Goal: Register for event/course

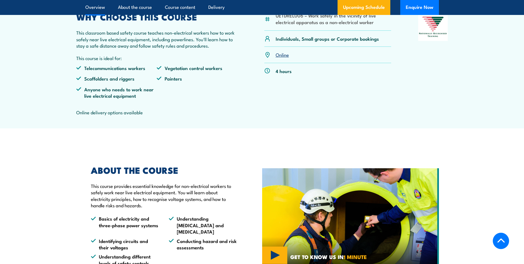
scroll to position [165, 0]
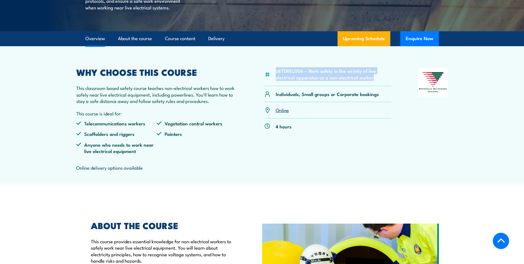
drag, startPoint x: 277, startPoint y: 82, endPoint x: 370, endPoint y: 88, distance: 93.7
click at [373, 80] on li "UETDREL006 – Work safely in the vicinity of live electrical apparatus as a non-…" at bounding box center [334, 73] width 116 height 13
drag, startPoint x: 370, startPoint y: 88, endPoint x: 347, endPoint y: 86, distance: 23.7
copy li "UETDREL006 – Work safely in the vicinity of live electrical apparatus as a non-…"
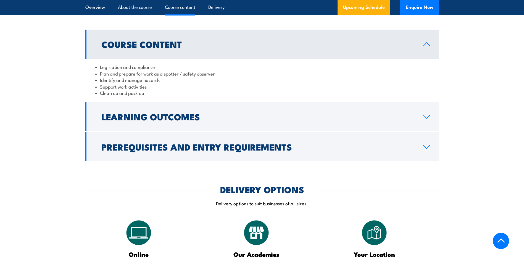
scroll to position [497, 0]
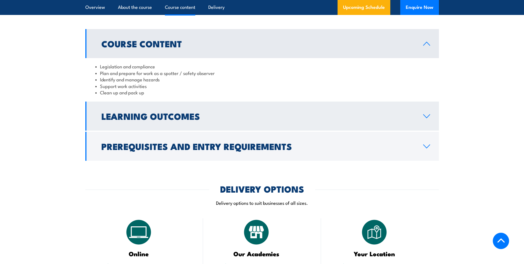
click at [309, 114] on link "Learning Outcomes" at bounding box center [262, 115] width 354 height 29
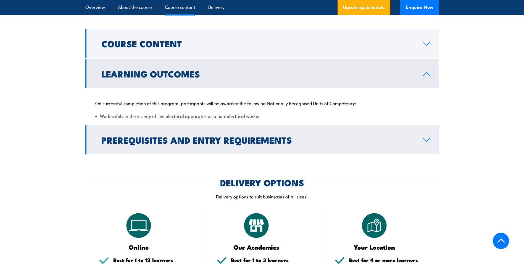
click at [292, 143] on h2 "Prerequisites and Entry Requirements" at bounding box center [257, 140] width 313 height 8
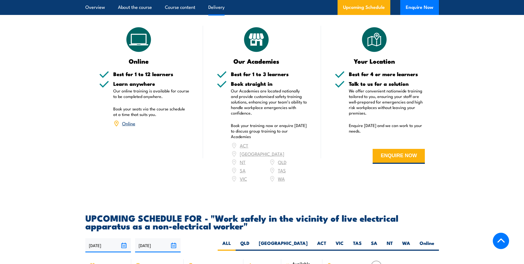
scroll to position [774, 0]
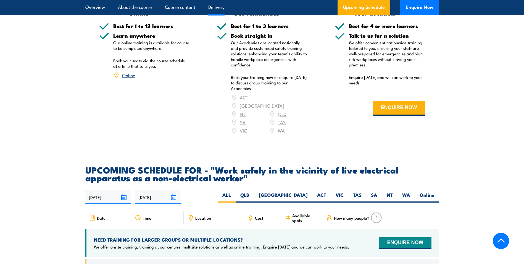
click at [286, 103] on div "ACT [GEOGRAPHIC_DATA] NT [GEOGRAPHIC_DATA] SA TAS [GEOGRAPHIC_DATA] [GEOGRAPHIC…" at bounding box center [269, 113] width 76 height 41
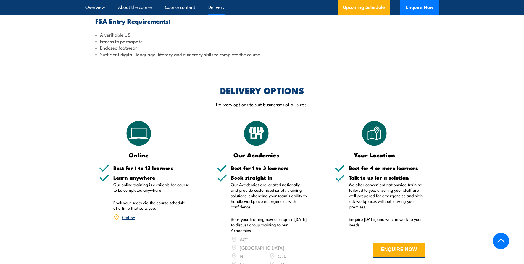
scroll to position [691, 0]
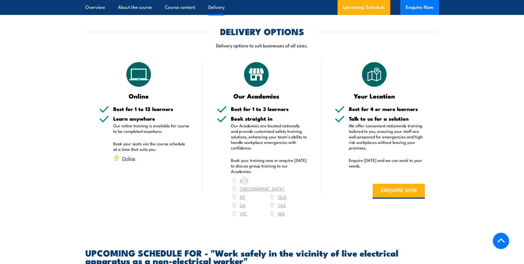
click at [245, 187] on div "ACT [GEOGRAPHIC_DATA] NT [GEOGRAPHIC_DATA] SA TAS [GEOGRAPHIC_DATA] [GEOGRAPHIC…" at bounding box center [269, 196] width 76 height 41
drag, startPoint x: 245, startPoint y: 187, endPoint x: 280, endPoint y: 187, distance: 35.4
click at [280, 187] on div "ACT [GEOGRAPHIC_DATA] NT [GEOGRAPHIC_DATA] SA TAS [GEOGRAPHIC_DATA] [GEOGRAPHIC…" at bounding box center [269, 196] width 76 height 41
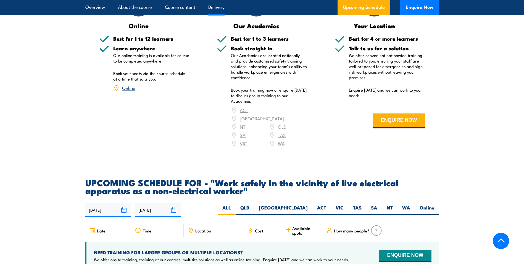
scroll to position [801, 0]
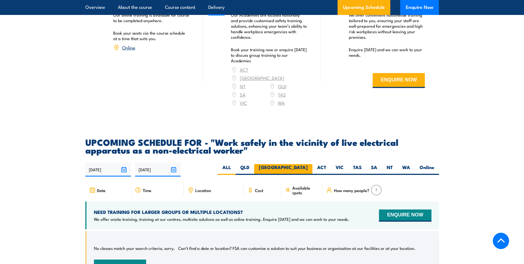
click at [297, 164] on label "[GEOGRAPHIC_DATA]" at bounding box center [283, 169] width 58 height 11
click at [308, 164] on input "[GEOGRAPHIC_DATA]" at bounding box center [310, 166] width 4 height 4
radio input "true"
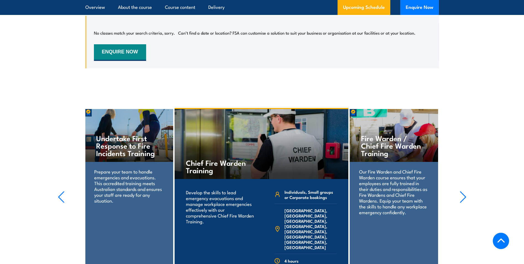
scroll to position [1040, 0]
